Goal: Task Accomplishment & Management: Manage account settings

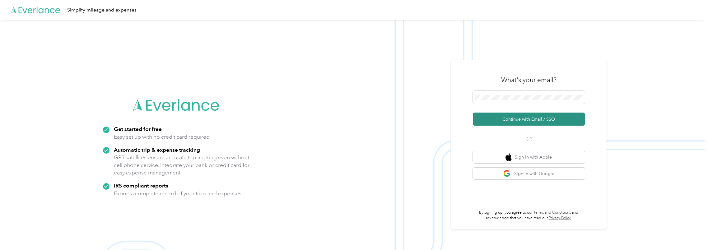
click at [523, 119] on button "Continue with Email / SSO" at bounding box center [529, 119] width 112 height 13
click at [518, 120] on button "Continue with Email / SSO" at bounding box center [529, 119] width 112 height 13
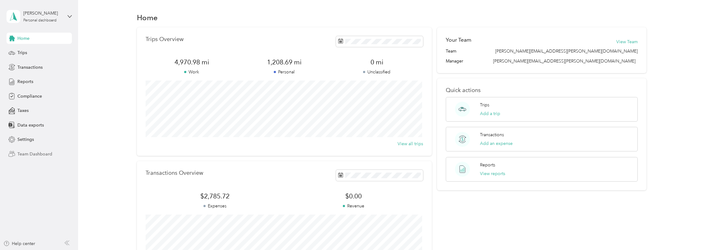
click at [38, 152] on span "Team Dashboard" at bounding box center [34, 154] width 35 height 7
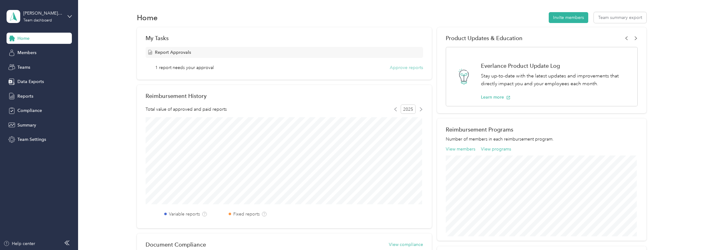
click at [402, 65] on button "Approve reports" at bounding box center [406, 67] width 33 height 7
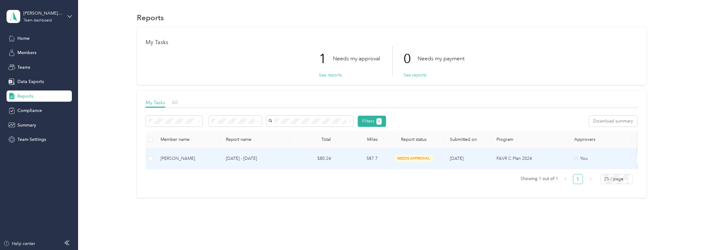
click at [206, 158] on div "[PERSON_NAME]" at bounding box center [188, 158] width 55 height 7
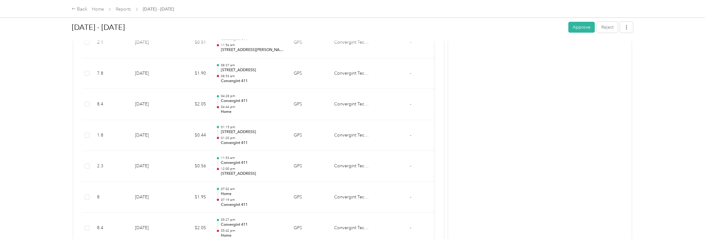
scroll to position [529, 0]
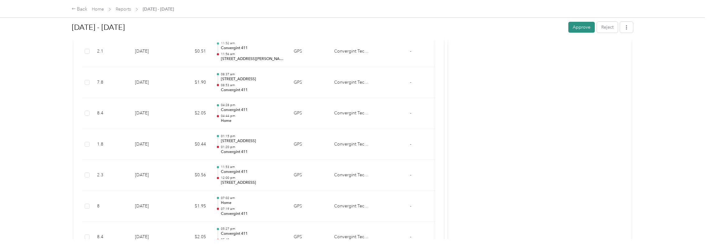
click at [576, 26] on button "Approve" at bounding box center [582, 27] width 26 height 11
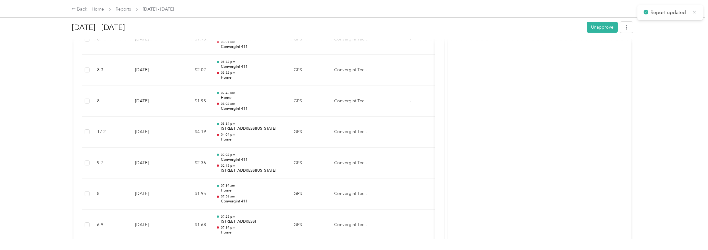
scroll to position [187, 0]
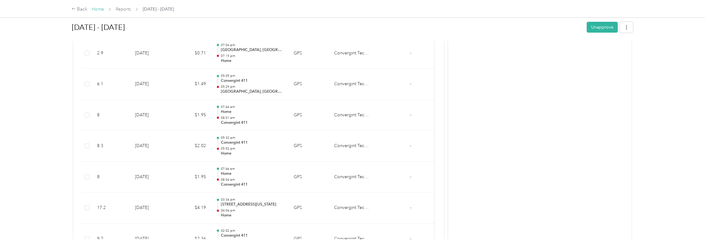
click at [96, 9] on link "Home" at bounding box center [98, 9] width 12 height 5
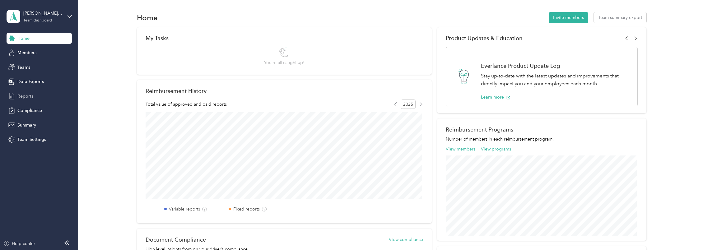
click at [30, 98] on span "Reports" at bounding box center [25, 96] width 16 height 7
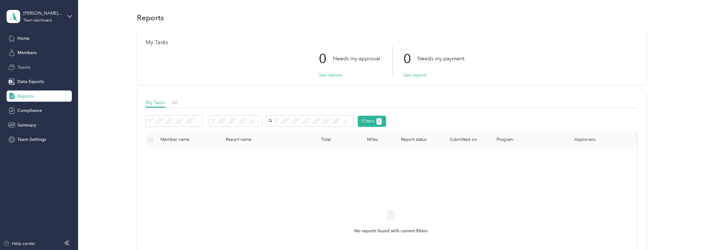
click at [34, 69] on div "Teams" at bounding box center [39, 67] width 65 height 11
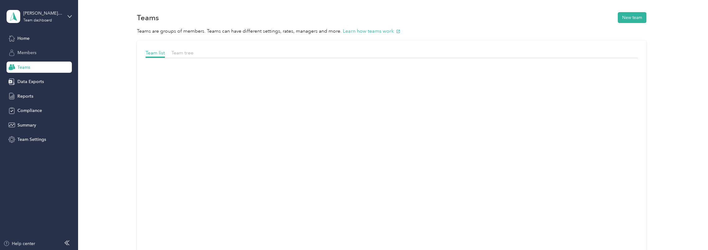
click at [32, 57] on div "Members" at bounding box center [39, 52] width 65 height 11
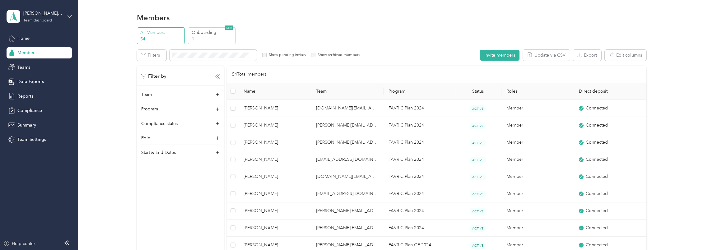
click at [68, 16] on icon at bounding box center [70, 16] width 4 height 4
click at [46, 64] on div "Personal dashboard" at bounding box center [31, 65] width 39 height 7
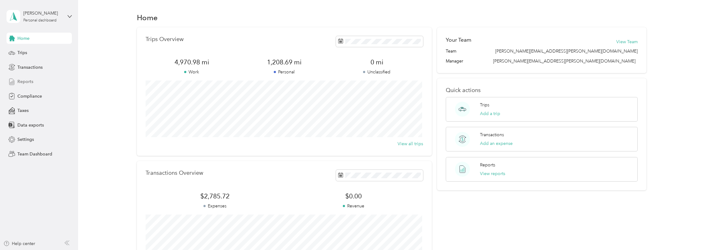
click at [39, 83] on div "Reports" at bounding box center [39, 81] width 65 height 11
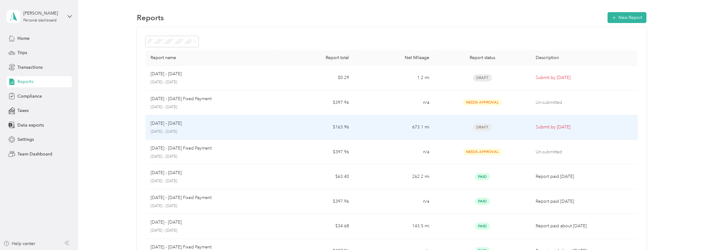
click at [287, 123] on td "$163.96" at bounding box center [314, 127] width 80 height 25
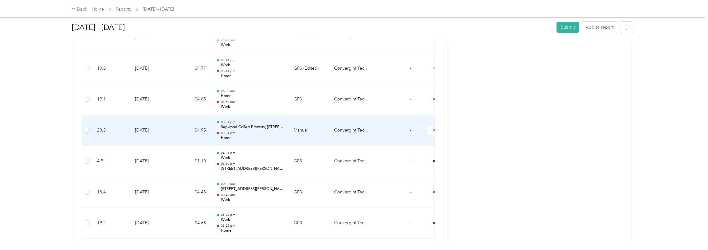
scroll to position [809, 0]
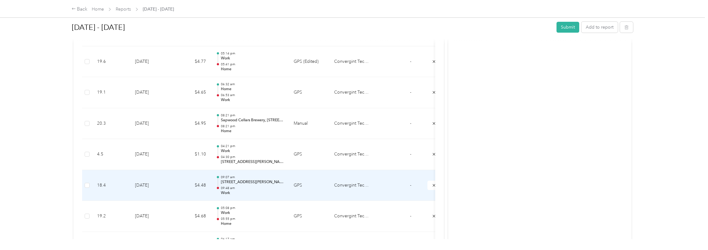
click at [204, 184] on td "$4.48" at bounding box center [192, 185] width 37 height 31
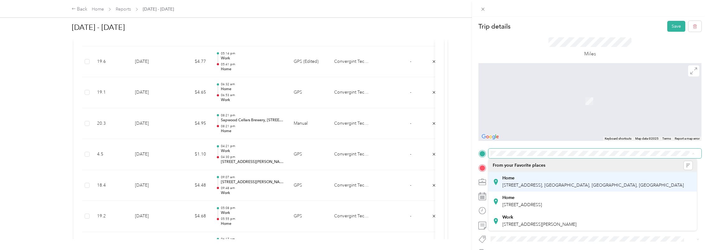
click at [531, 182] on div "Home [STREET_ADDRESS]" at bounding box center [593, 182] width 181 height 13
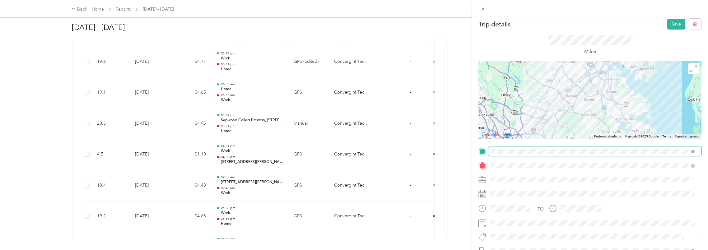
scroll to position [0, 0]
click at [674, 22] on button "Save" at bounding box center [676, 26] width 18 height 11
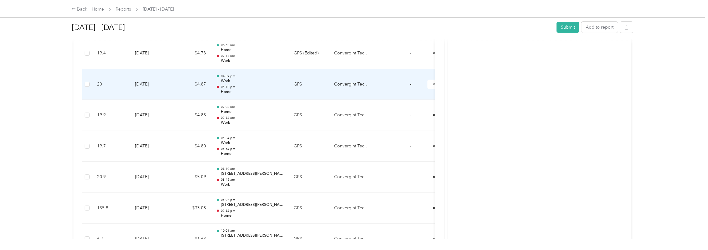
scroll to position [1120, 0]
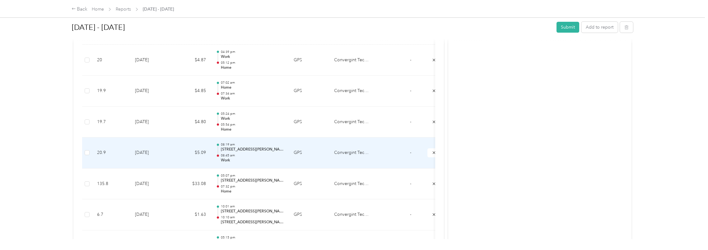
click at [266, 158] on p "Work" at bounding box center [252, 161] width 63 height 6
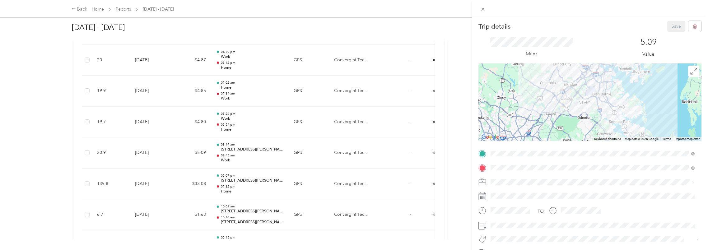
click at [415, 115] on div "Trip details Save This trip cannot be edited because it is either under review,…" at bounding box center [354, 125] width 708 height 250
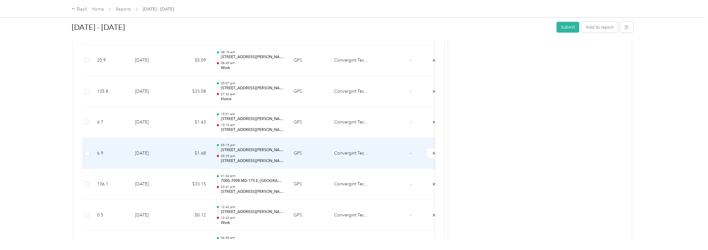
scroll to position [1276, 0]
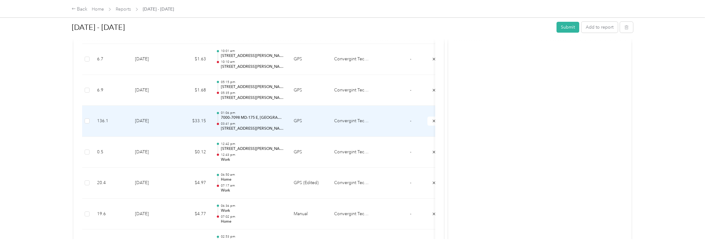
click at [261, 122] on p "03:41 pm" at bounding box center [252, 124] width 63 height 4
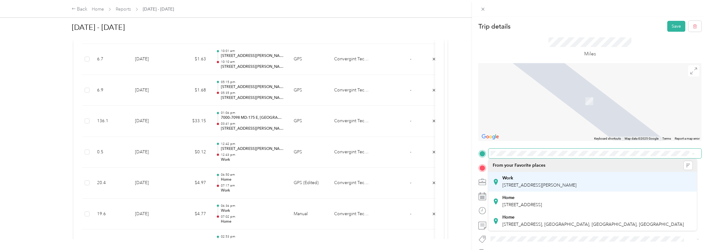
click at [529, 182] on div "Work [STREET_ADDRESS][PERSON_NAME]" at bounding box center [540, 182] width 74 height 13
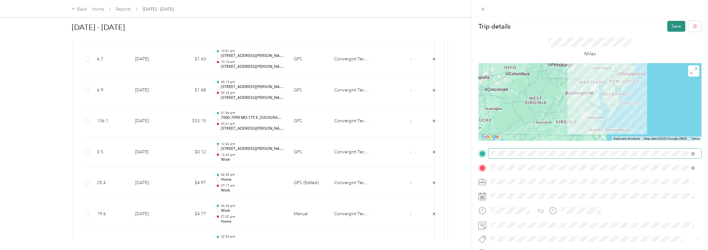
click at [671, 24] on button "Save" at bounding box center [676, 26] width 18 height 11
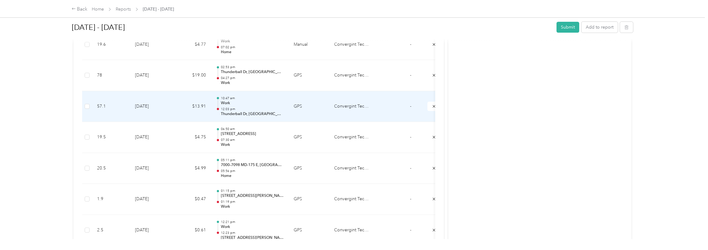
scroll to position [1463, 0]
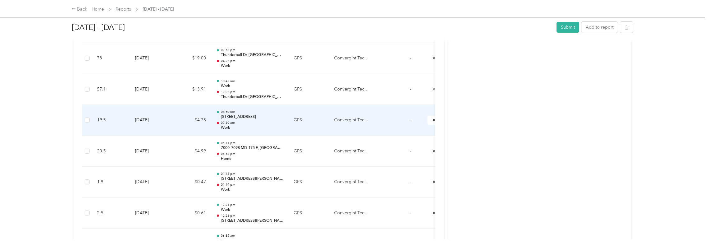
click at [273, 115] on div "06:50 am 325–[STREET_ADDRESS] 07:30 am Work" at bounding box center [252, 120] width 63 height 21
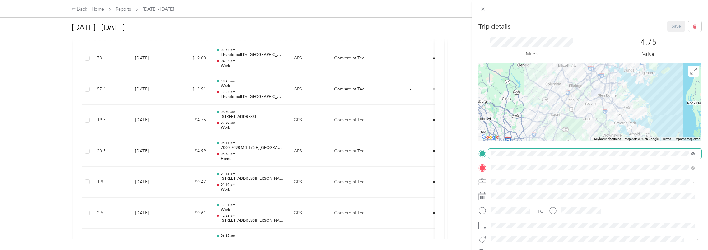
click at [691, 154] on span at bounding box center [692, 154] width 6 height 4
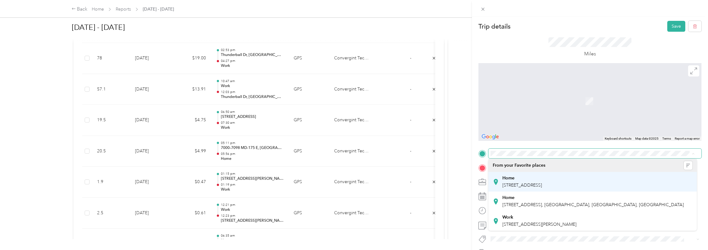
click at [542, 186] on span "[STREET_ADDRESS]" at bounding box center [523, 185] width 40 height 5
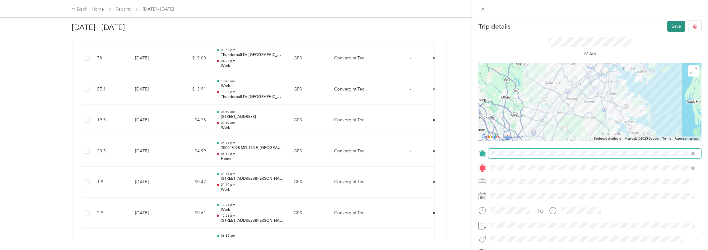
click at [667, 26] on button "Save" at bounding box center [676, 26] width 18 height 11
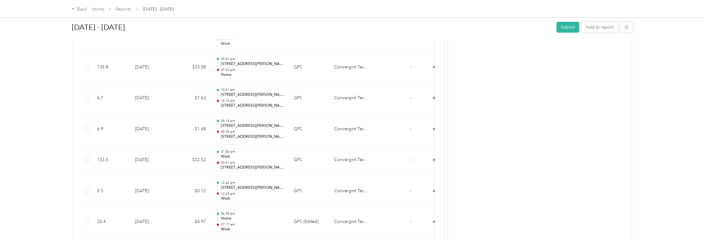
scroll to position [1186, 0]
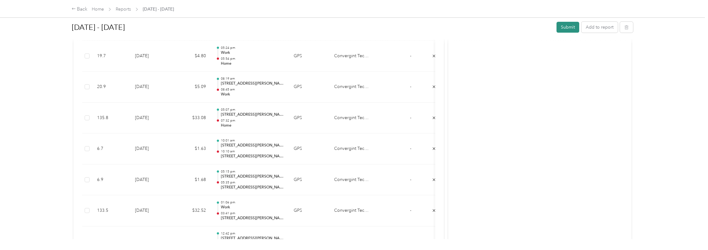
click at [563, 25] on button "Submit" at bounding box center [568, 27] width 23 height 11
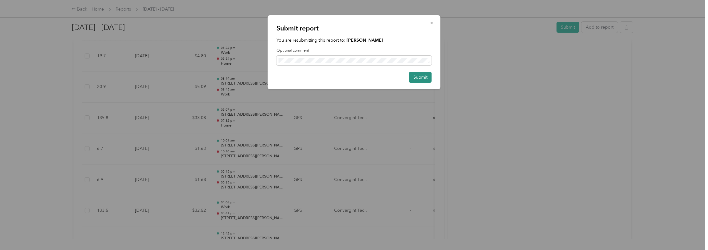
click at [419, 75] on button "Submit" at bounding box center [420, 77] width 23 height 11
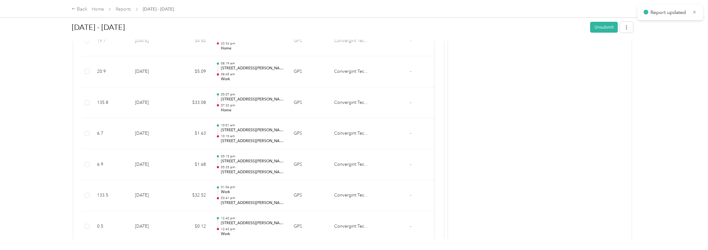
scroll to position [1171, 0]
